Goal: Communication & Community: Ask a question

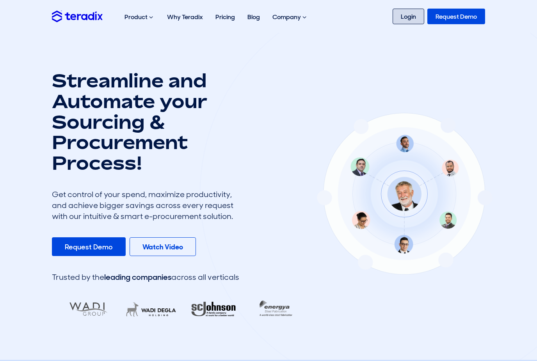
click at [404, 20] on link "Login" at bounding box center [408, 17] width 32 height 16
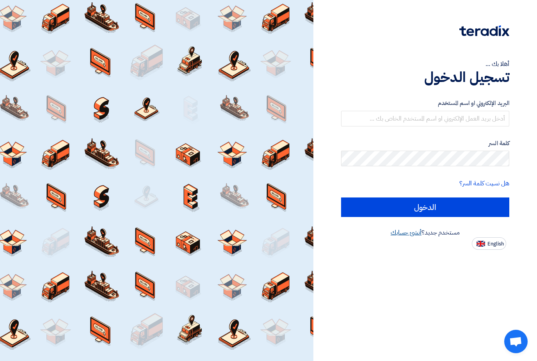
click at [406, 234] on link "أنشئ حسابك" at bounding box center [405, 232] width 31 height 9
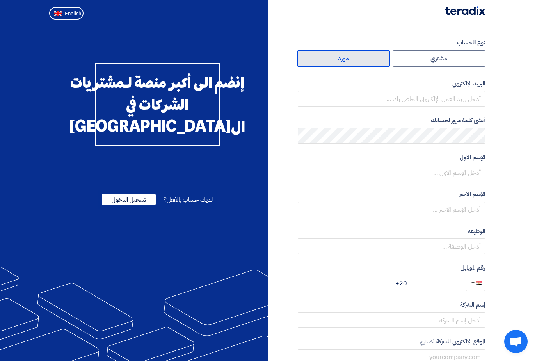
click at [361, 56] on label "مورد" at bounding box center [343, 58] width 92 height 16
click at [361, 56] on input "مورد" at bounding box center [344, 59] width 92 height 16
radio input "true"
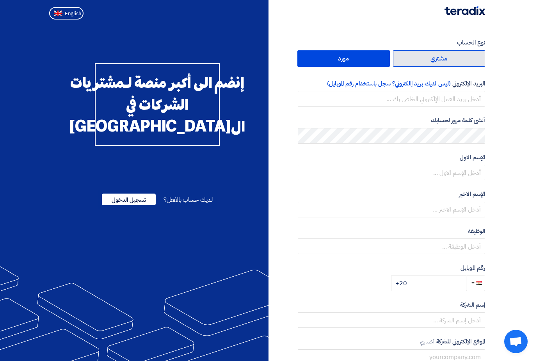
click at [429, 59] on label "مشتري" at bounding box center [439, 58] width 92 height 16
click at [429, 59] on input "مشتري" at bounding box center [439, 59] width 92 height 16
radio input "true"
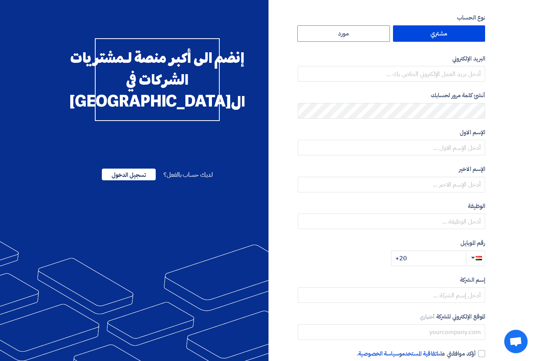
scroll to position [23, 0]
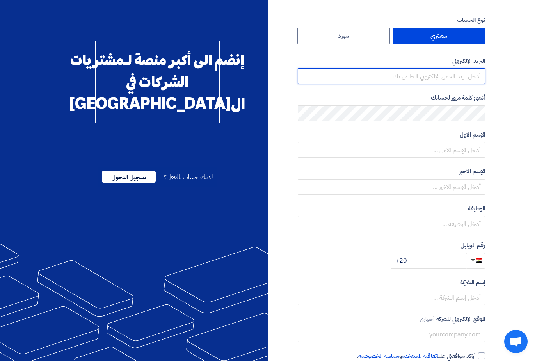
click at [451, 80] on input "email" at bounding box center [391, 76] width 187 height 16
type input "amrelbanna239@gmail.com"
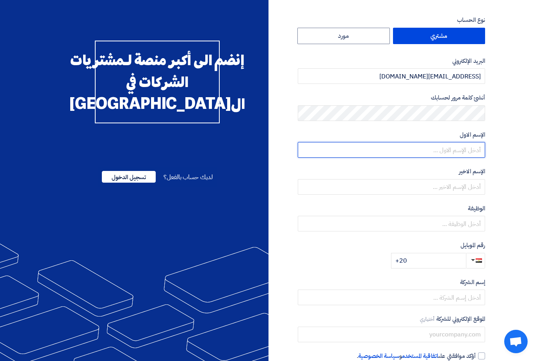
click at [444, 151] on input "text" at bounding box center [391, 150] width 187 height 16
type input "Amr"
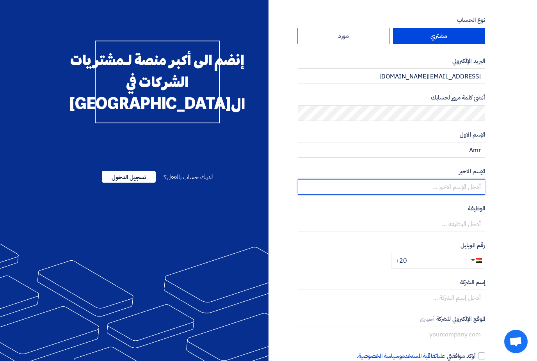
click at [449, 184] on input "text" at bounding box center [391, 187] width 187 height 16
type input "Amr"
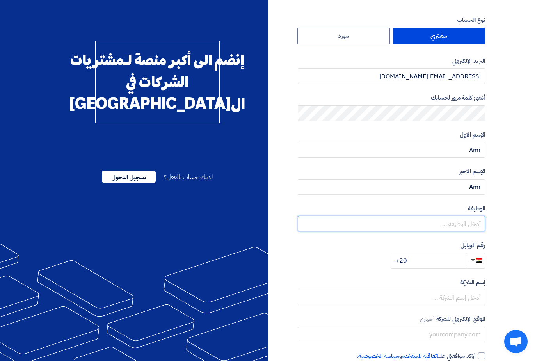
click at [450, 225] on input "text" at bounding box center [391, 224] width 187 height 16
type input "Procurement Manager"
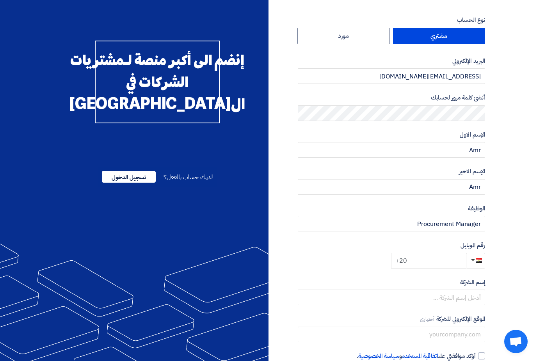
click at [436, 262] on input "+20" at bounding box center [428, 261] width 75 height 16
type input "+20 1001668564"
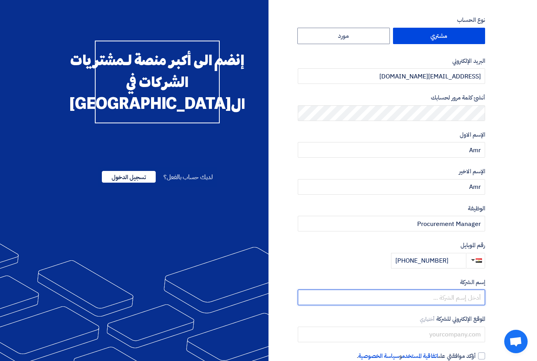
click at [463, 298] on input "text" at bounding box center [391, 297] width 187 height 16
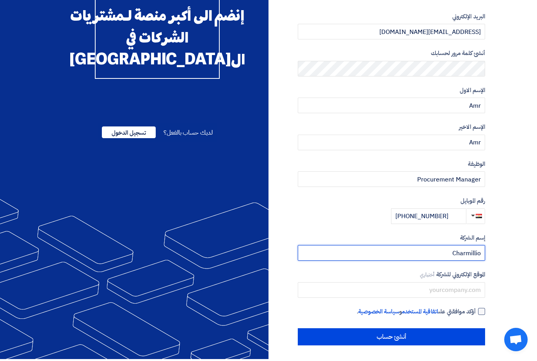
type input "Charmillio"
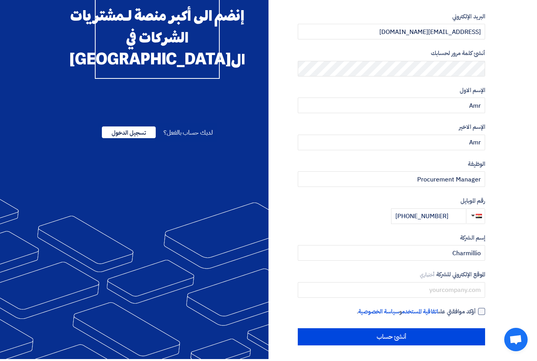
click at [480, 311] on div at bounding box center [481, 313] width 7 height 7
click at [475, 311] on input "أؤكد موافقتي على اتفاقية المستخدم و سياسة الخصوصية ." at bounding box center [381, 317] width 187 height 16
checkbox input "true"
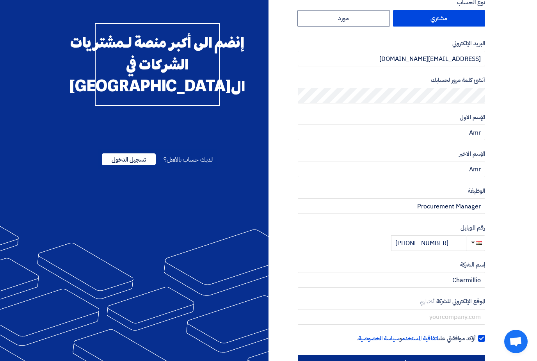
click at [423, 360] on input "أنشئ حساب" at bounding box center [391, 363] width 187 height 17
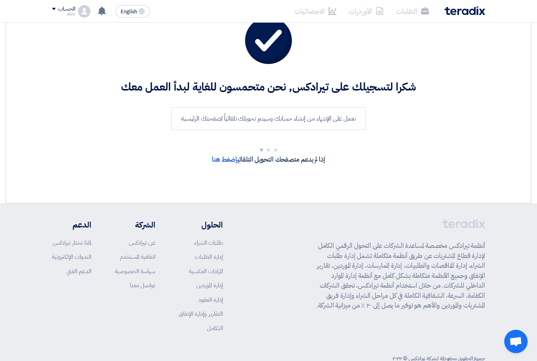
scroll to position [13, 0]
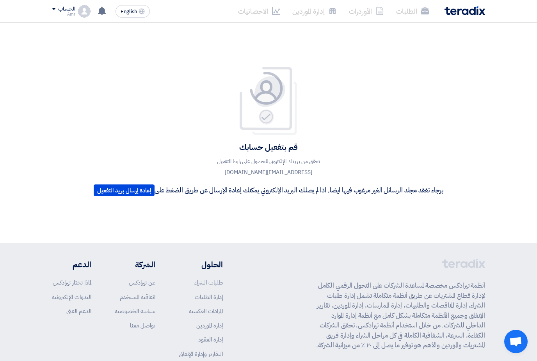
click at [513, 340] on span "Open chat" at bounding box center [515, 342] width 13 height 11
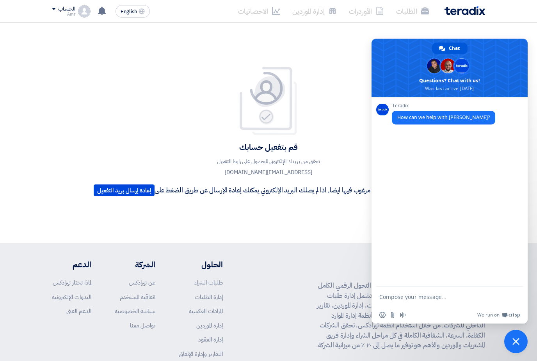
click at [436, 298] on textarea "Compose your message..." at bounding box center [441, 296] width 125 height 19
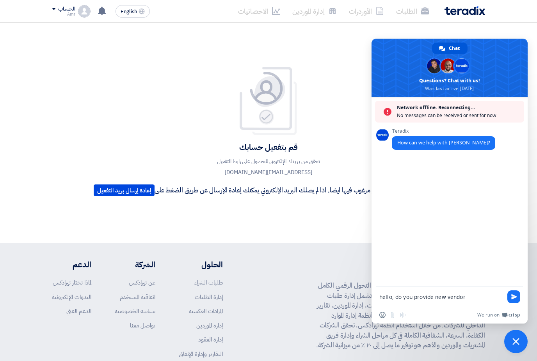
type textarea "hello, do you provide new vendors"
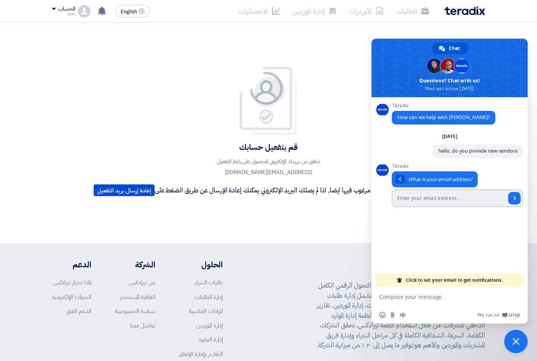
click at [450, 201] on input "Enter your email address..." at bounding box center [448, 198] width 114 height 17
type input "amrelbanna239@gmail.com"
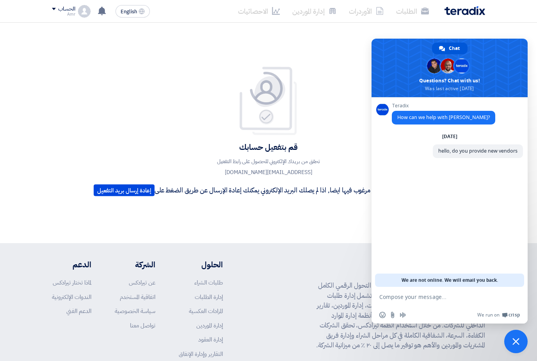
click at [398, 299] on textarea "Compose your message..." at bounding box center [441, 296] width 125 height 19
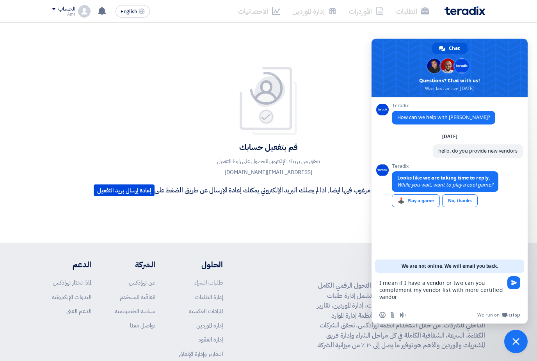
type textarea "I mean if I have a vendor or two can you complement my vendor list with more ce…"
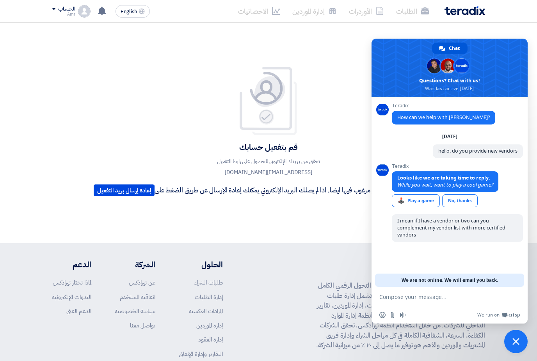
click at [152, 131] on div "قم بتفعيل حسابك تحقق من بريدك الإلكتروني للحصول على رابط التفعيل amrelbanna239@…" at bounding box center [268, 133] width 445 height 134
